Goal: Task Accomplishment & Management: Use online tool/utility

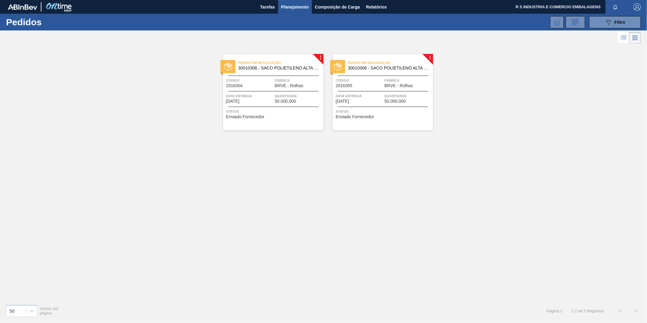
click at [267, 88] on div "Código 2016304" at bounding box center [249, 82] width 47 height 11
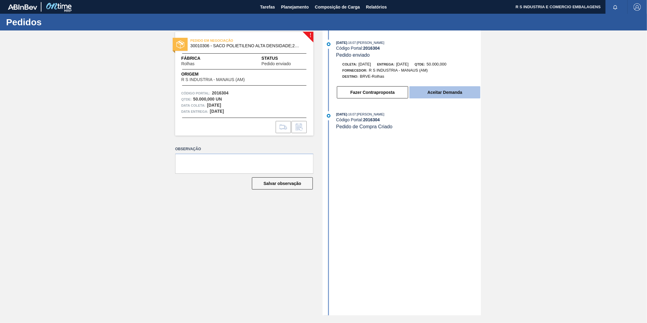
click at [435, 90] on button "Aceitar Demanda" at bounding box center [445, 92] width 71 height 12
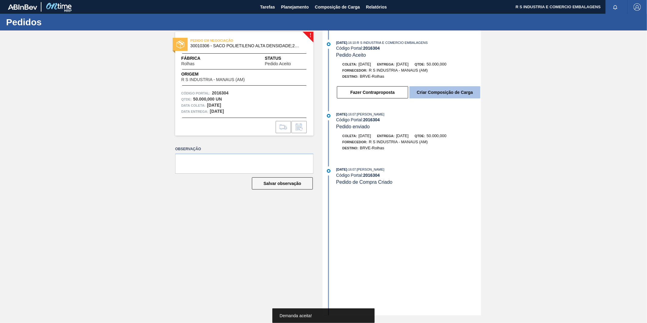
click at [456, 95] on button "Criar Composição de Carga" at bounding box center [445, 92] width 71 height 12
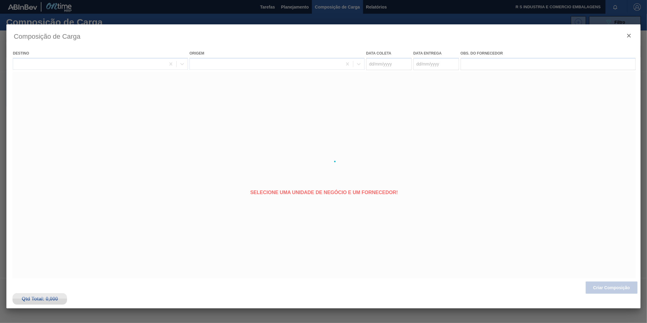
type coleta "[DATE]"
type entrega "[DATE]"
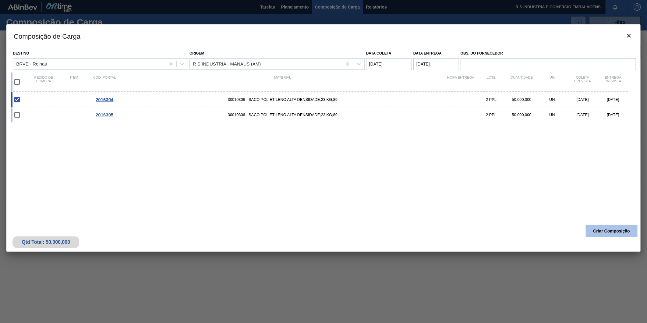
click at [610, 228] on button "Criar Composição" at bounding box center [612, 231] width 52 height 12
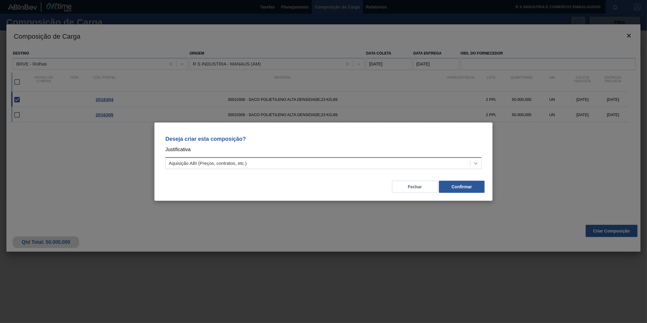
click at [476, 165] on icon at bounding box center [476, 163] width 6 height 6
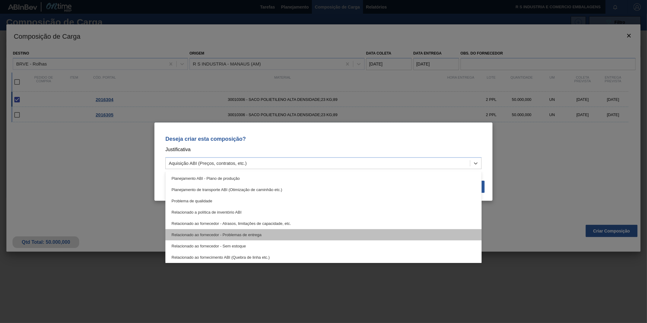
scroll to position [114, 0]
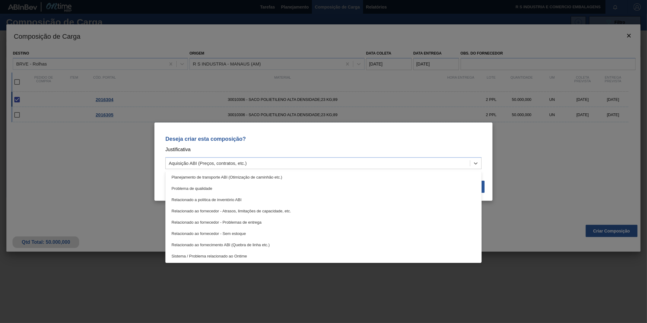
drag, startPoint x: 580, startPoint y: 181, endPoint x: 575, endPoint y: 178, distance: 5.9
click at [580, 180] on div "Deseja criar esta composição? Justificativa option Sistema / Problema relaciona…" at bounding box center [323, 161] width 647 height 323
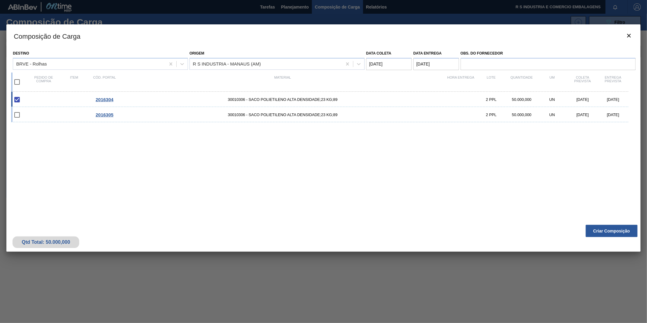
click at [107, 101] on span "2016304" at bounding box center [105, 99] width 18 height 5
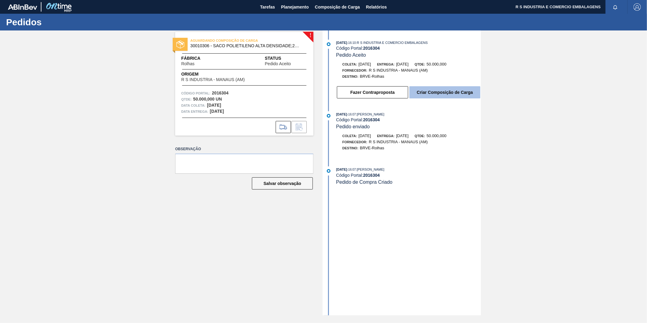
click at [451, 88] on button "Criar Composição de Carga" at bounding box center [445, 92] width 71 height 12
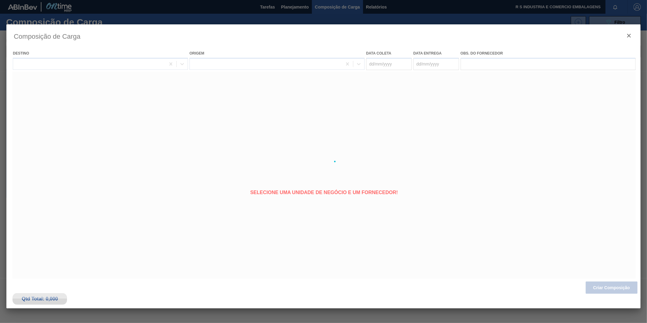
type coleta "[DATE]"
type entrega "[DATE]"
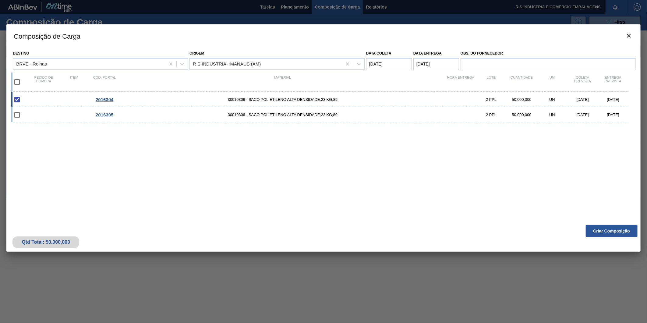
click at [104, 102] on div "2016304 30010306 - SACO POLIETILENO ALTA DENSIDADE;23 KG;89 2 PPL 50.000,000 UN…" at bounding box center [320, 99] width 618 height 15
checkbox input "false"
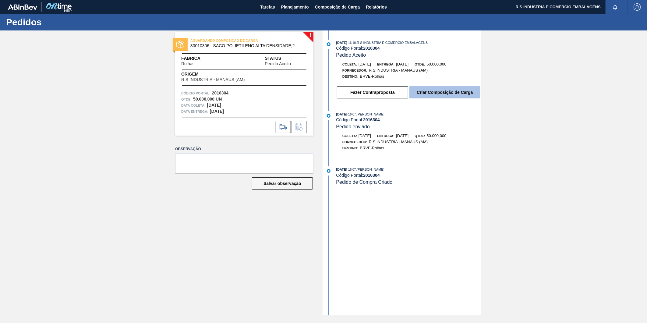
click at [442, 95] on button "Criar Composição de Carga" at bounding box center [445, 92] width 71 height 12
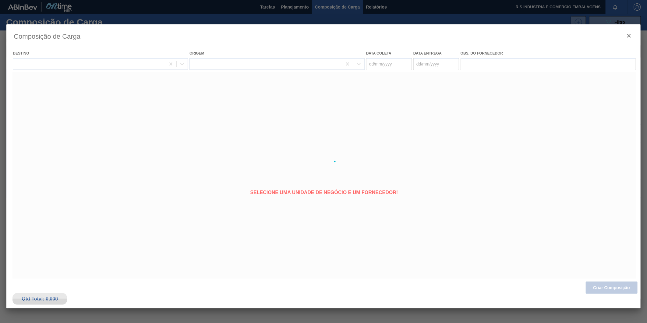
type coleta "[DATE]"
type entrega "[DATE]"
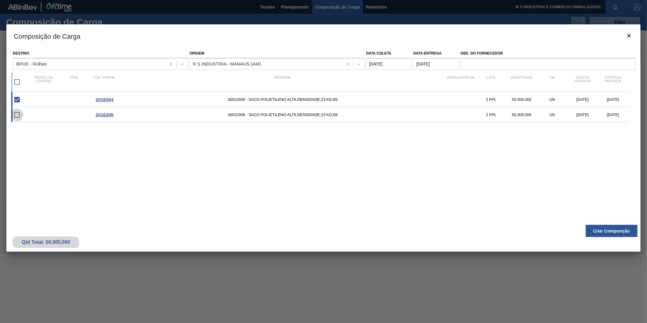
click at [14, 117] on input "checkbox" at bounding box center [17, 115] width 13 height 13
checkbox input "false"
click at [19, 81] on input "checkbox" at bounding box center [17, 82] width 13 height 13
checkbox input "true"
click at [385, 64] on coleta "Data coleta" at bounding box center [389, 64] width 46 height 12
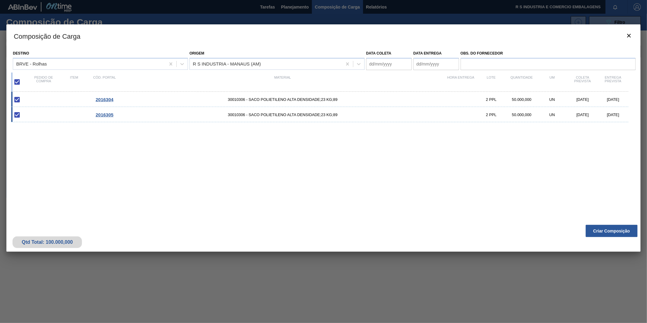
click at [502, 150] on div "2016304 30010306 - SACO POLIETILENO ALTA DENSIDADE;23 KG;89 2 PPL 50.000,000 UN…" at bounding box center [322, 153] width 622 height 123
click at [19, 111] on input "checkbox" at bounding box center [17, 115] width 13 height 13
checkbox input "true"
click at [18, 81] on input "checkbox" at bounding box center [17, 82] width 13 height 13
checkbox input "false"
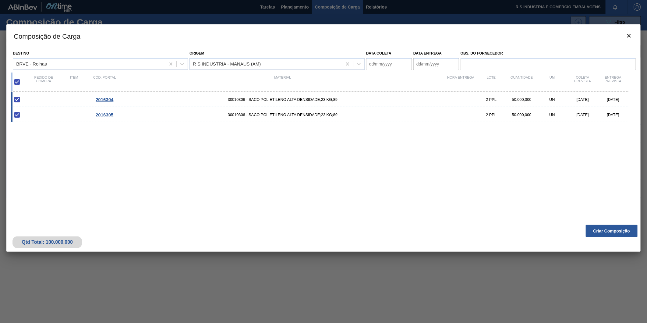
checkbox input "false"
click at [18, 101] on input "checkbox" at bounding box center [17, 99] width 13 height 13
checkbox input "false"
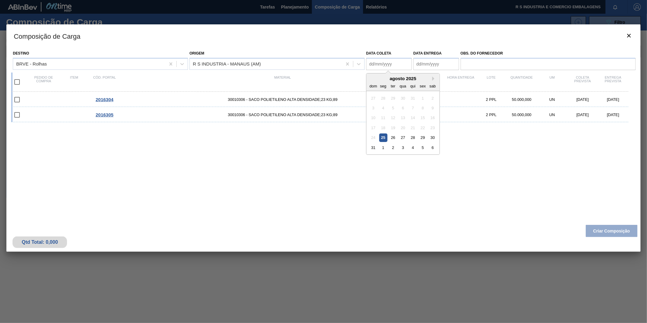
click at [399, 67] on coleta "Data coleta" at bounding box center [389, 64] width 46 height 12
click at [393, 138] on div "26" at bounding box center [393, 138] width 8 height 8
click at [402, 67] on coleta "[DATE]" at bounding box center [389, 64] width 46 height 12
click at [430, 77] on div "agosto 2025" at bounding box center [403, 78] width 73 height 5
click at [433, 78] on button "Next Month" at bounding box center [435, 79] width 4 height 4
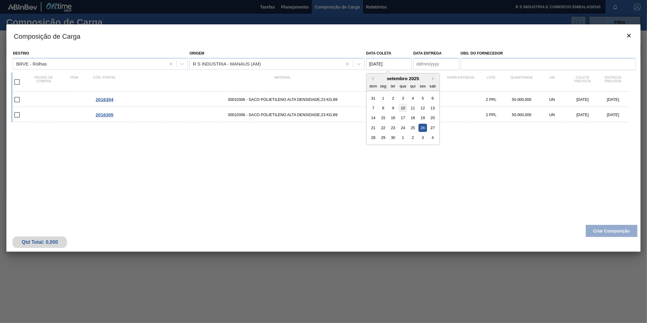
click at [406, 108] on div "10" at bounding box center [403, 108] width 8 height 8
type coleta "[DATE]"
click at [434, 65] on entrega "Data entrega" at bounding box center [437, 64] width 46 height 12
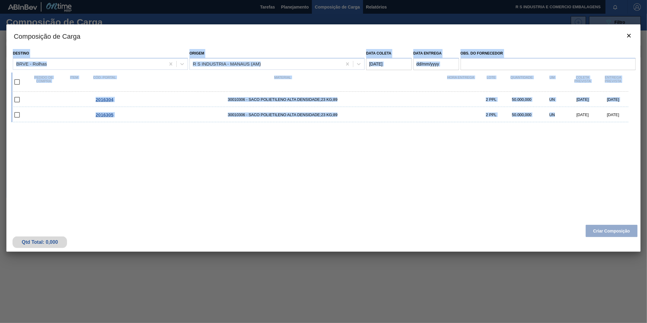
drag, startPoint x: 546, startPoint y: 32, endPoint x: 555, endPoint y: 145, distance: 113.1
click at [555, 145] on div "Composição de Carga Destino BRVE - Rolhas Origem R S INDUSTRIA - MANAUS (AM) Da…" at bounding box center [323, 137] width 635 height 227
drag, startPoint x: 555, startPoint y: 145, endPoint x: 547, endPoint y: 117, distance: 28.6
click at [486, 175] on div "2016304 30010306 - SACO POLIETILENO ALTA DENSIDADE;23 KG;89 2 PPL 50.000,000 UN…" at bounding box center [322, 153] width 622 height 123
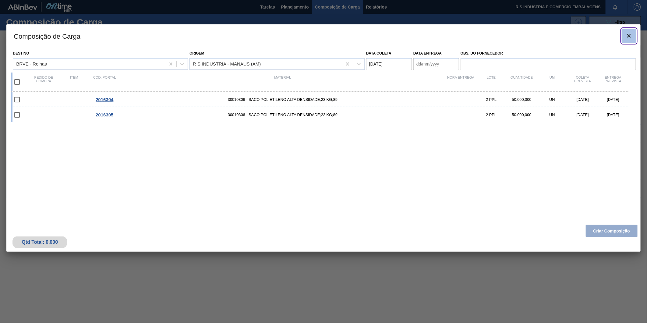
click at [627, 34] on icon "botão de ícone" at bounding box center [629, 35] width 7 height 7
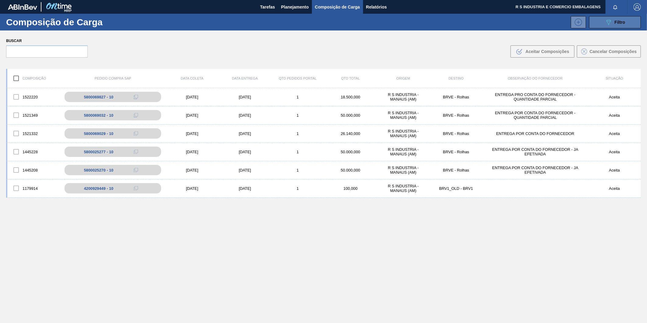
click at [598, 22] on button "089F7B8B-B2A5-4AFE-B5C0-19BA573D28AC Filtro" at bounding box center [615, 22] width 52 height 12
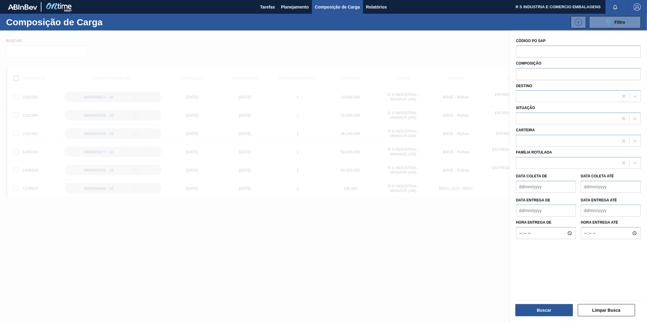
drag, startPoint x: 410, startPoint y: 252, endPoint x: 418, endPoint y: 229, distance: 25.2
click at [410, 252] on div at bounding box center [323, 191] width 647 height 323
click at [611, 25] on icon "089F7B8B-B2A5-4AFE-B5C0-19BA573D28AC" at bounding box center [608, 22] width 7 height 7
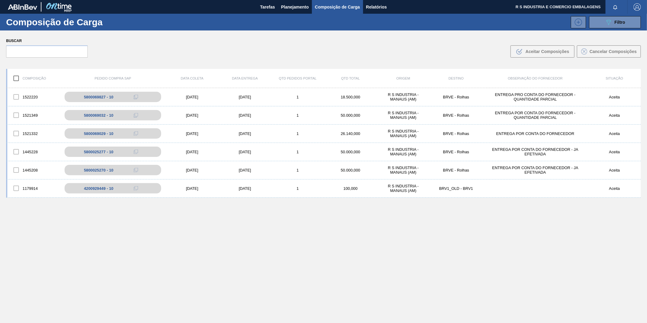
click at [347, 35] on div "Buscar .b{fill:var(--color-action-default)} Aceitar Composições Cancelar Compos…" at bounding box center [323, 46] width 647 height 33
click at [338, 6] on span "Composição de Carga" at bounding box center [337, 6] width 45 height 7
click at [338, 5] on span "Composição de Carga" at bounding box center [337, 6] width 45 height 7
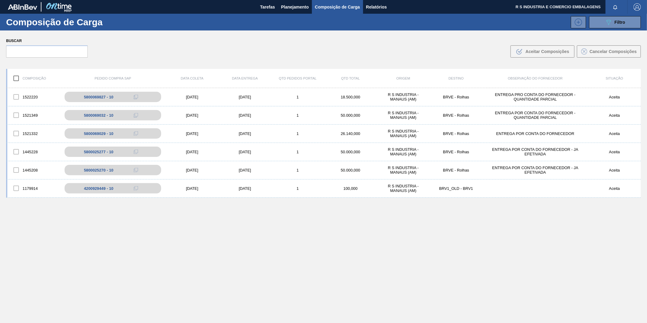
click at [338, 5] on span "Composição de Carga" at bounding box center [337, 6] width 45 height 7
click at [265, 5] on span "Tarefas" at bounding box center [267, 6] width 15 height 7
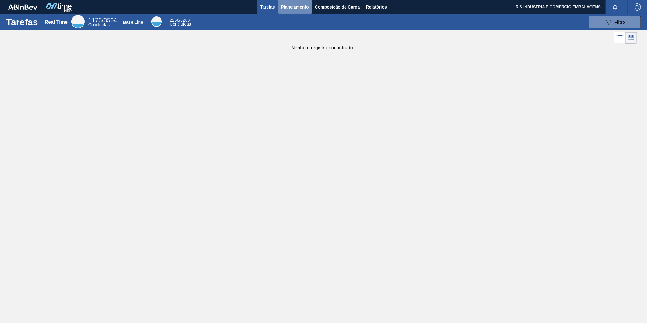
click at [291, 5] on span "Planejamento" at bounding box center [295, 6] width 28 height 7
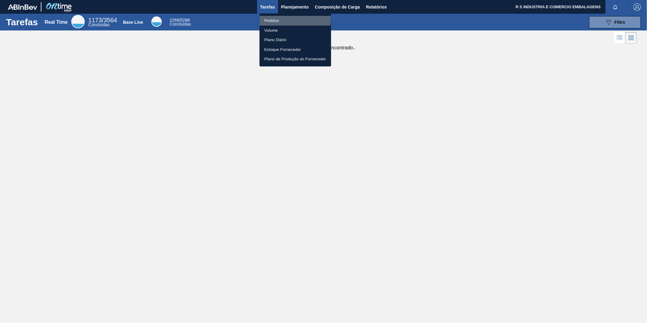
click at [278, 17] on li "Pedidos" at bounding box center [296, 21] width 72 height 10
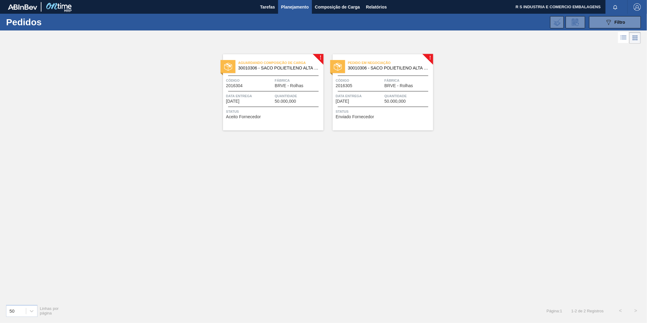
click at [247, 85] on div "Código 2016304" at bounding box center [249, 82] width 47 height 11
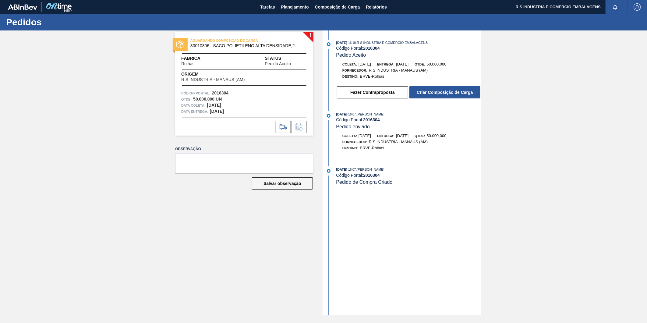
click at [379, 130] on div "[DATE] 16:07 : [PERSON_NAME] Código Portal: 2016304 Pedido enviado" at bounding box center [409, 120] width 145 height 19
drag, startPoint x: 379, startPoint y: 130, endPoint x: 358, endPoint y: 119, distance: 23.9
click at [358, 119] on div "Código Portal: 2016304" at bounding box center [409, 119] width 145 height 5
drag, startPoint x: 358, startPoint y: 119, endPoint x: 433, endPoint y: 94, distance: 79.4
click at [433, 94] on button "Criar Composição de Carga" at bounding box center [445, 92] width 71 height 12
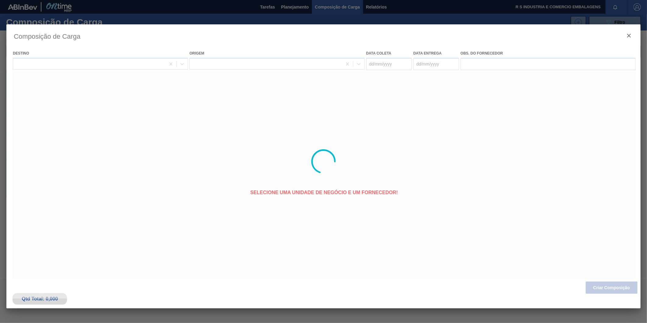
type coleta "[DATE]"
type entrega "[DATE]"
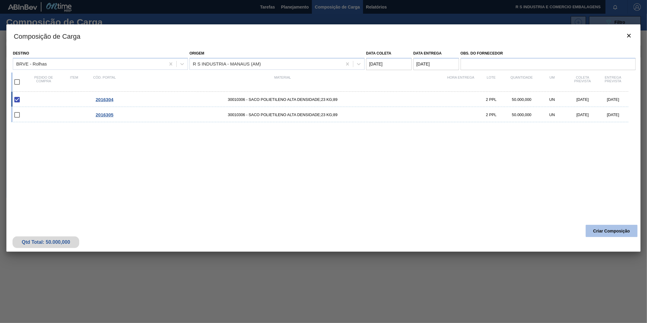
click at [603, 233] on button "Criar Composição" at bounding box center [612, 231] width 52 height 12
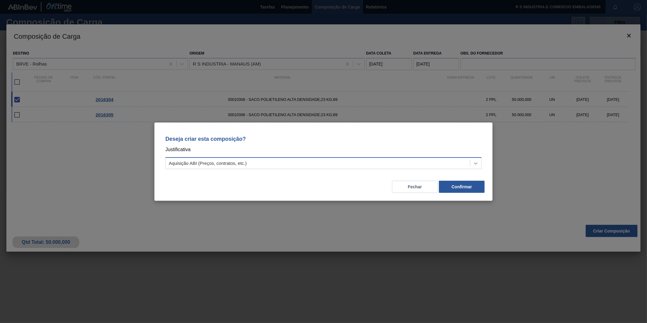
click at [477, 165] on icon at bounding box center [476, 163] width 6 height 6
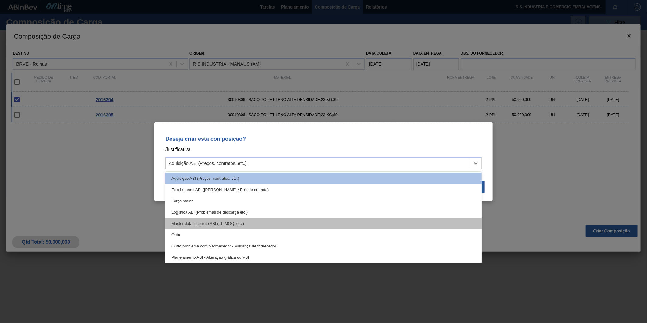
scroll to position [34, 0]
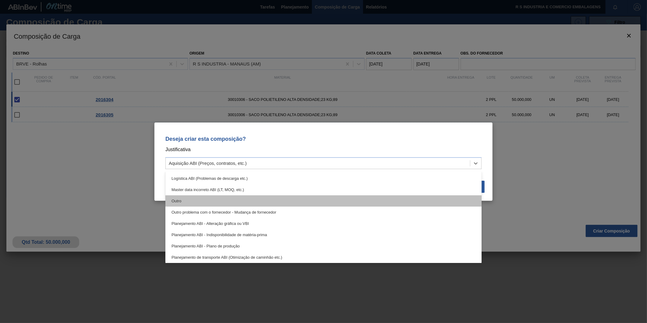
click at [216, 203] on div "Outro" at bounding box center [324, 200] width 316 height 11
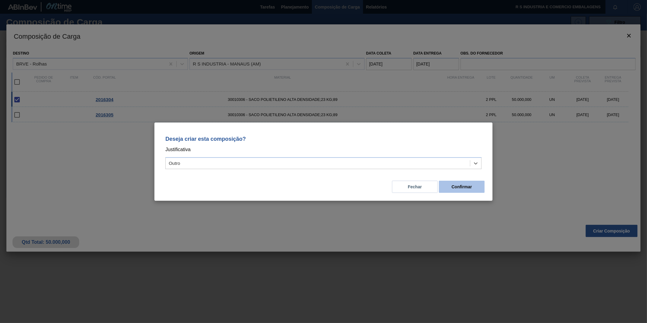
click at [458, 185] on button "Confirmar" at bounding box center [462, 187] width 46 height 12
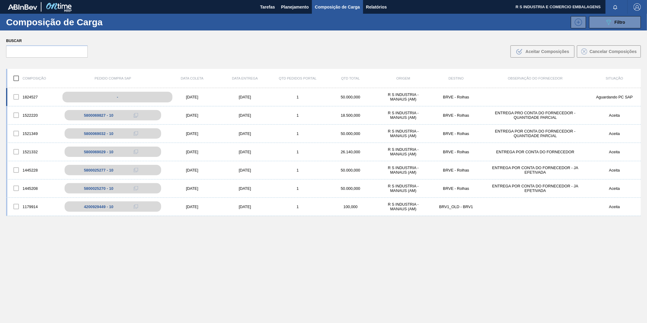
click at [63, 98] on div "-" at bounding box center [117, 97] width 110 height 11
click at [84, 97] on div "-" at bounding box center [117, 97] width 110 height 11
click at [129, 100] on div "-" at bounding box center [117, 97] width 110 height 11
click at [193, 101] on div "1824527 - [DATE] [DATE] 1 50.000,000 R S INDUSTRIA - MANAUS (AM) BRVE - Rolhas …" at bounding box center [323, 97] width 635 height 18
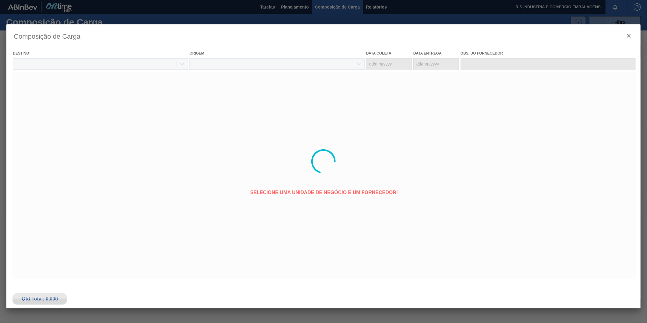
type coleta "[DATE]"
type entrega "[DATE]"
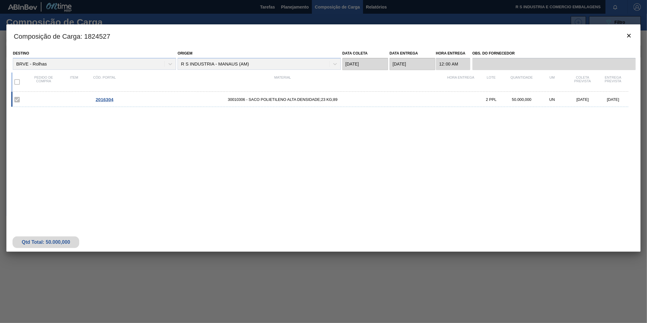
click at [97, 101] on span "2016304" at bounding box center [105, 99] width 18 height 5
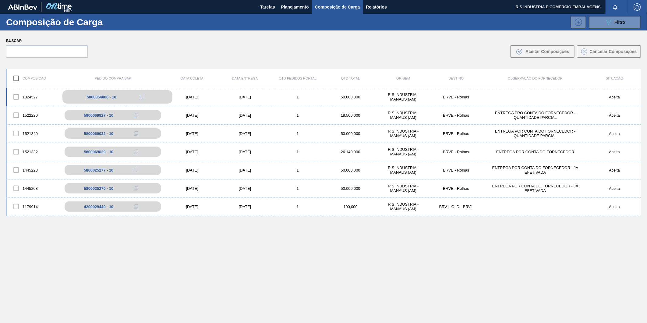
click at [89, 99] on div "5800354806 - 10" at bounding box center [102, 97] width 30 height 5
click at [109, 95] on div "5800354806 - 10" at bounding box center [102, 97] width 30 height 5
click at [33, 96] on div "1824527" at bounding box center [33, 97] width 53 height 13
click at [174, 98] on div "[DATE]" at bounding box center [192, 97] width 53 height 5
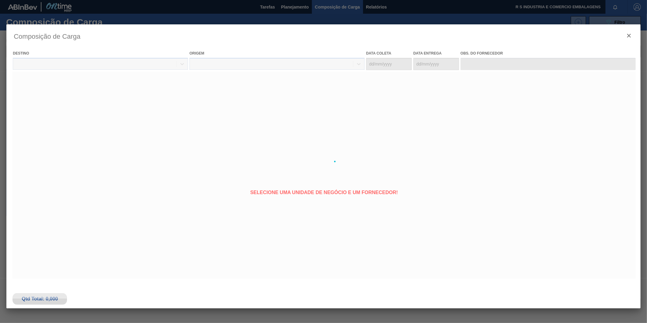
type coleta "[DATE]"
type entrega "[DATE]"
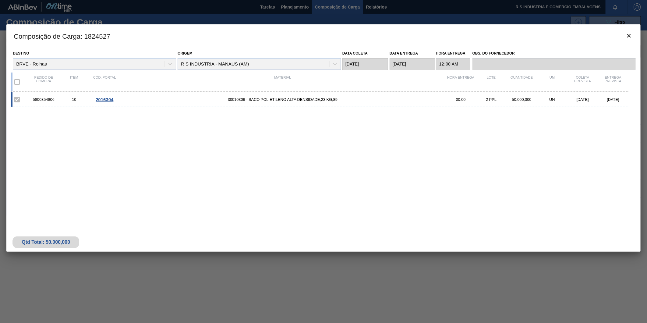
click at [102, 100] on span "2016304" at bounding box center [105, 99] width 18 height 5
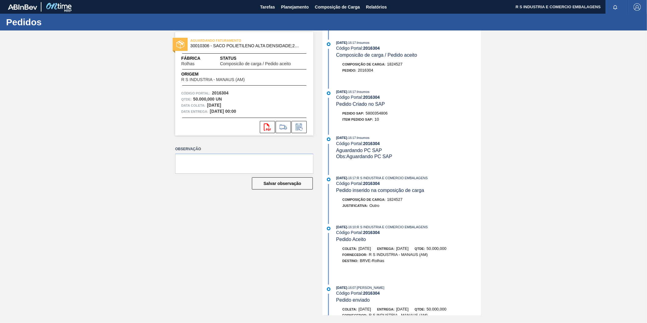
click at [403, 85] on div "[DATE] 16:17 : Insumos Código Portal: 2016304 Composicão de carga / Pedido acei…" at bounding box center [402, 172] width 157 height 285
drag, startPoint x: 389, startPoint y: 114, endPoint x: 367, endPoint y: 116, distance: 22.0
click at [367, 116] on div "Pedido SAP: 5800354806" at bounding box center [409, 113] width 145 height 6
copy span "5800354806"
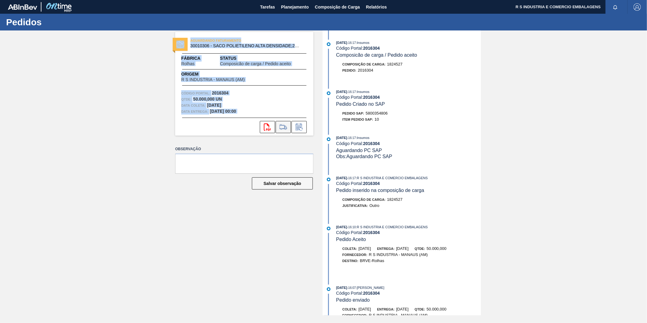
drag, startPoint x: 315, startPoint y: 126, endPoint x: 287, endPoint y: 127, distance: 27.1
click at [287, 127] on div "AGUARDANDO FATURAMENTO 30010306 - SACO POLIETILENO ALTA DENSIDADE;23 KG;89 Fábr…" at bounding box center [323, 172] width 647 height 285
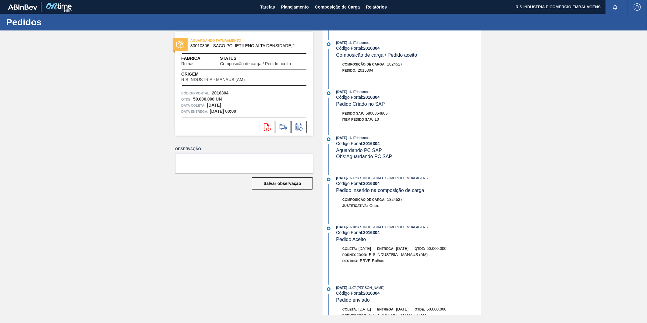
drag, startPoint x: 287, startPoint y: 127, endPoint x: 400, endPoint y: 295, distance: 202.6
click at [394, 287] on div "[DATE] 16:17 : Insumos Código Portal: 2016304 Composicão de carga / Pedido acei…" at bounding box center [402, 172] width 157 height 285
click at [207, 222] on div "AGUARDANDO FATURAMENTO 30010306 - SACO POLIETILENO ALTA DENSIDADE;23 KG;89 Fábr…" at bounding box center [240, 172] width 148 height 285
click at [287, 7] on span "Planejamento" at bounding box center [295, 6] width 28 height 7
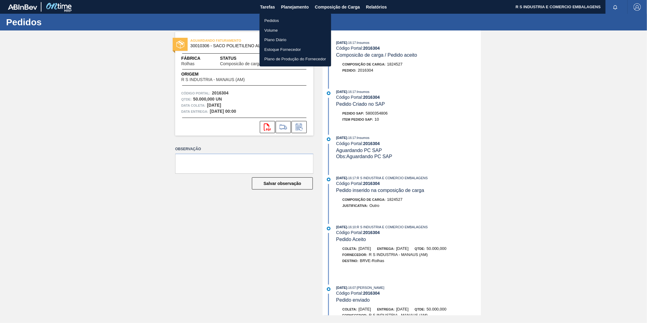
click at [277, 23] on li "Pedidos" at bounding box center [296, 21] width 72 height 10
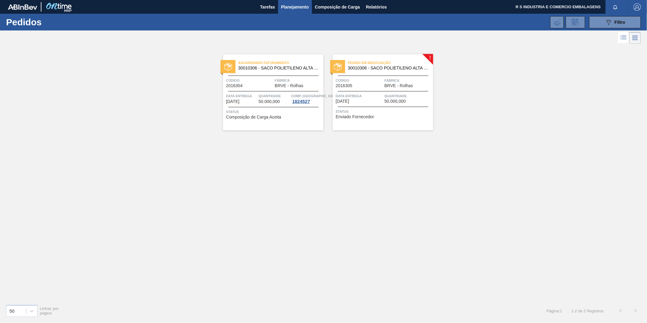
click at [376, 65] on span "Pedido em Negociação" at bounding box center [390, 63] width 85 height 6
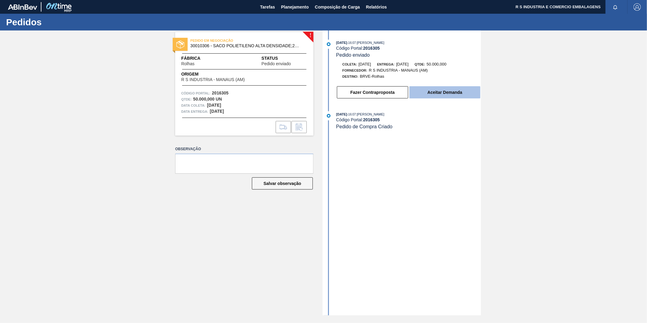
click at [438, 94] on button "Aceitar Demanda" at bounding box center [445, 92] width 71 height 12
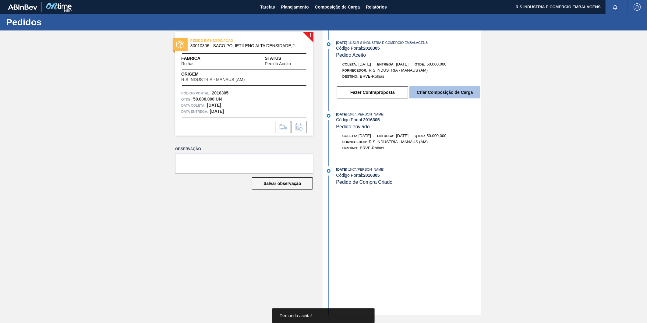
click at [435, 95] on button "Criar Composição de Carga" at bounding box center [445, 92] width 71 height 12
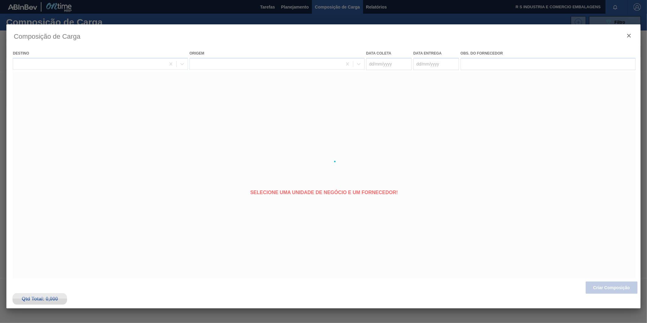
type coleta "[DATE]"
type entrega "[DATE]"
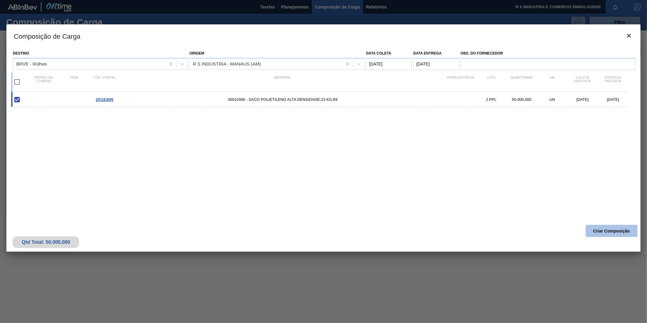
click at [597, 232] on button "Criar Composição" at bounding box center [612, 231] width 52 height 12
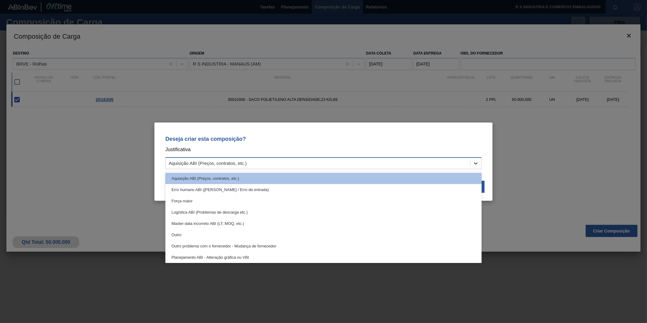
click at [480, 158] on div at bounding box center [476, 163] width 11 height 11
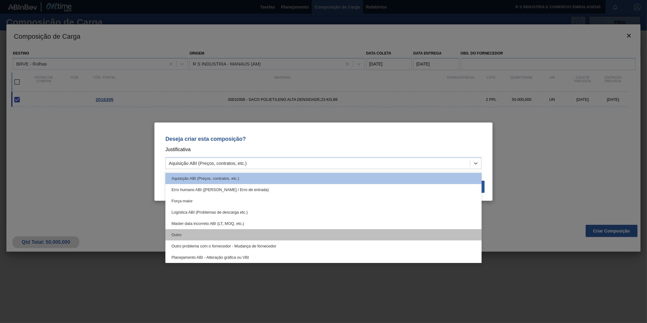
click at [202, 233] on div "Outro" at bounding box center [324, 234] width 316 height 11
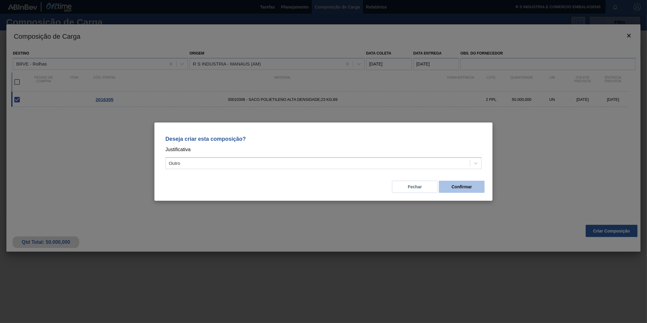
click at [464, 189] on button "Confirmar" at bounding box center [462, 187] width 46 height 12
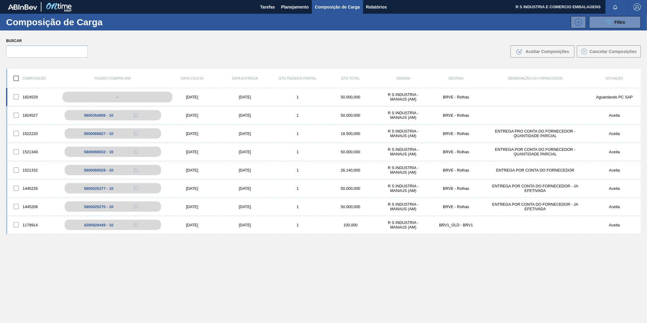
click at [91, 97] on div "-" at bounding box center [117, 97] width 110 height 11
click at [22, 97] on div at bounding box center [16, 97] width 13 height 13
click at [79, 95] on div "-" at bounding box center [117, 97] width 110 height 11
click at [145, 95] on div "-" at bounding box center [117, 97] width 110 height 11
click at [13, 94] on div at bounding box center [16, 97] width 13 height 13
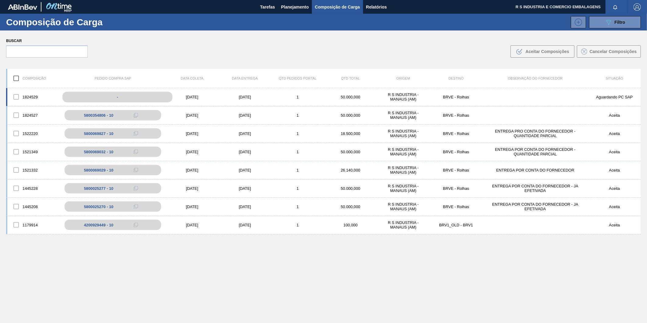
drag, startPoint x: 71, startPoint y: 97, endPoint x: 114, endPoint y: 92, distance: 43.2
click at [73, 96] on div "-" at bounding box center [117, 97] width 110 height 11
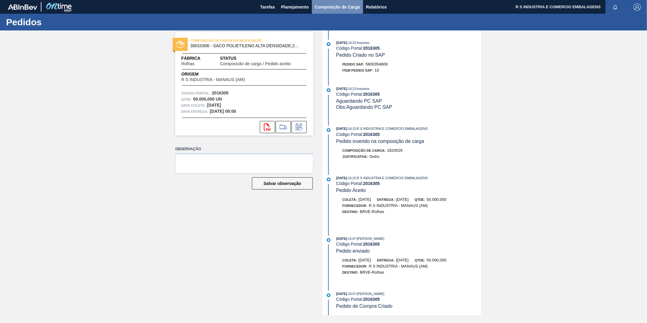
click at [321, 6] on span "Composição de Carga" at bounding box center [337, 6] width 45 height 7
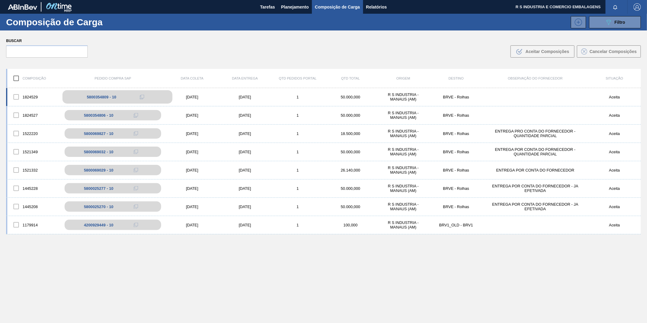
click at [105, 96] on div "5800354809 - 10" at bounding box center [102, 97] width 30 height 5
click at [96, 98] on div "5800354809 - 10" at bounding box center [102, 97] width 30 height 5
click at [33, 96] on div "1824529" at bounding box center [33, 97] width 53 height 13
click at [16, 98] on div at bounding box center [16, 97] width 13 height 13
click at [115, 97] on div "5800354809 - 10" at bounding box center [102, 97] width 30 height 5
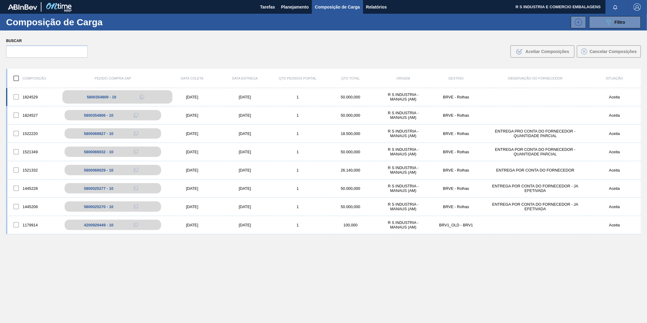
click at [144, 96] on icon at bounding box center [142, 97] width 4 height 4
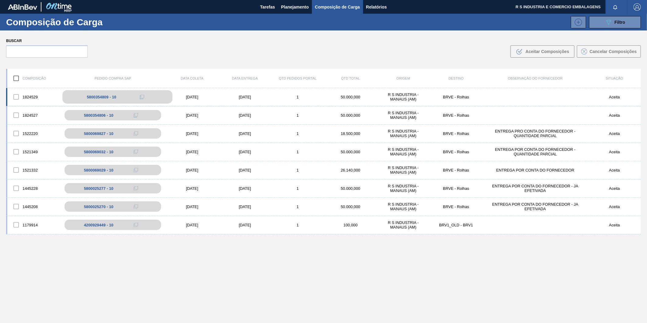
click at [144, 96] on icon at bounding box center [142, 97] width 4 height 4
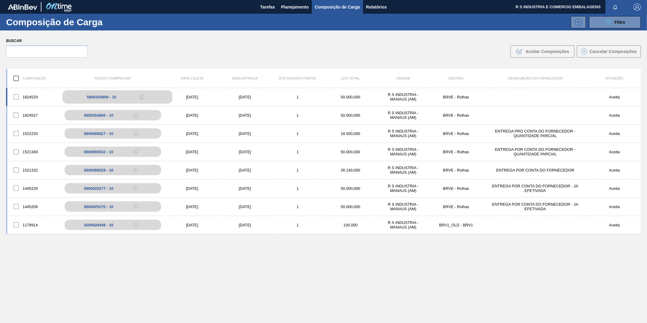
click at [144, 96] on icon at bounding box center [142, 97] width 4 height 4
click at [110, 99] on div "5800354809 - 10" at bounding box center [117, 96] width 110 height 13
click at [109, 99] on div "5800354809 - 10" at bounding box center [117, 96] width 110 height 13
click at [100, 100] on div "5800354809 - 10" at bounding box center [117, 96] width 110 height 13
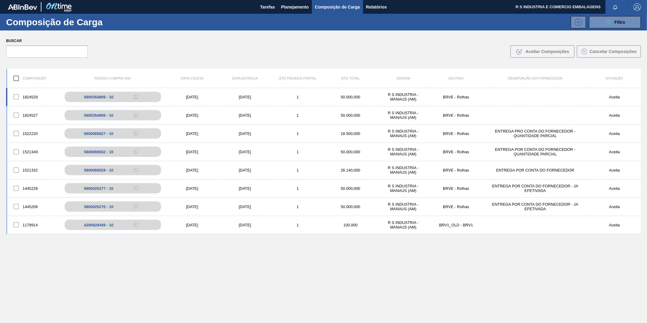
click at [311, 90] on div "1824529 5800354809 - 10 [DATE] [DATE] 1 50.000,000 R S INDUSTRIA - MANAUS (AM) …" at bounding box center [323, 97] width 635 height 18
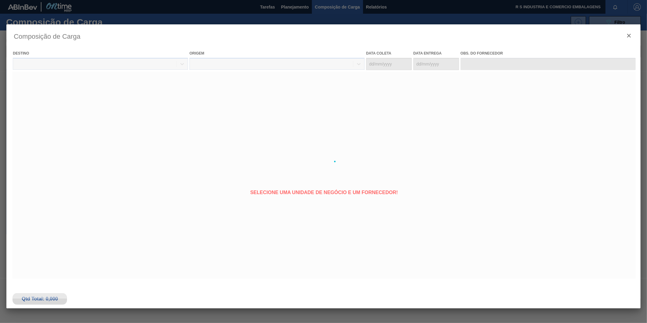
click at [257, 98] on div at bounding box center [323, 161] width 635 height 274
type coleta "[DATE]"
type entrega "[DATE]"
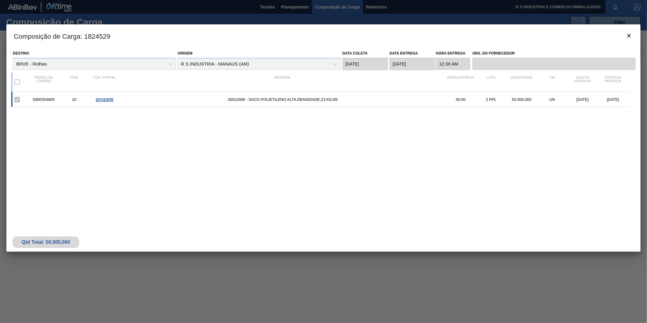
click at [108, 98] on span "2016305" at bounding box center [105, 99] width 18 height 5
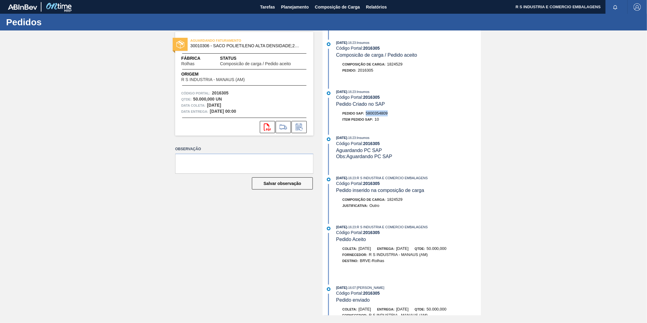
drag, startPoint x: 389, startPoint y: 113, endPoint x: 367, endPoint y: 116, distance: 21.8
click at [367, 116] on div "Pedido SAP: 5800354809" at bounding box center [409, 113] width 145 height 6
copy span "5800354809"
click at [414, 86] on div "[DATE] 16:23 : Insumos Código Portal: 2016305 Composicão de carga / Pedido acei…" at bounding box center [402, 172] width 157 height 285
click at [445, 126] on div "[DATE] 16:23 : Insumos Código Portal: 2016305 Pedido Criado no SAP Pedido SAP: …" at bounding box center [402, 107] width 157 height 37
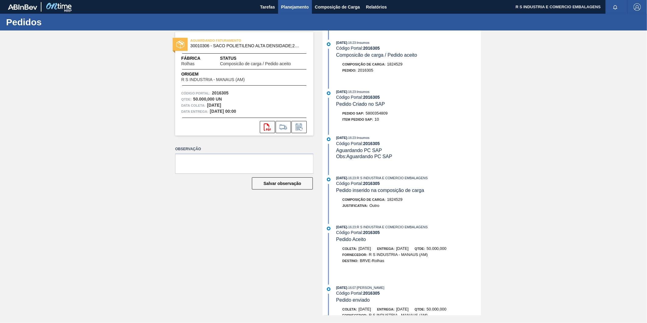
click at [288, 8] on span "Planejamento" at bounding box center [295, 6] width 28 height 7
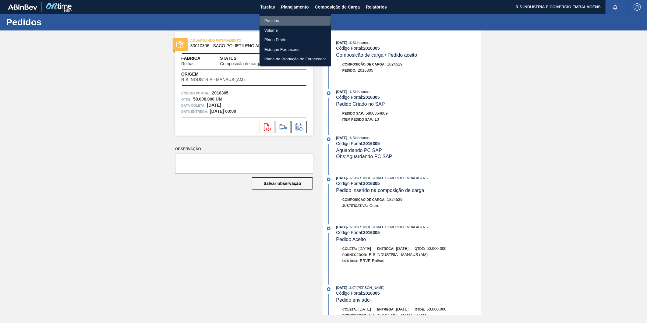
click at [272, 19] on li "Pedidos" at bounding box center [296, 21] width 72 height 10
